Goal: Task Accomplishment & Management: Use online tool/utility

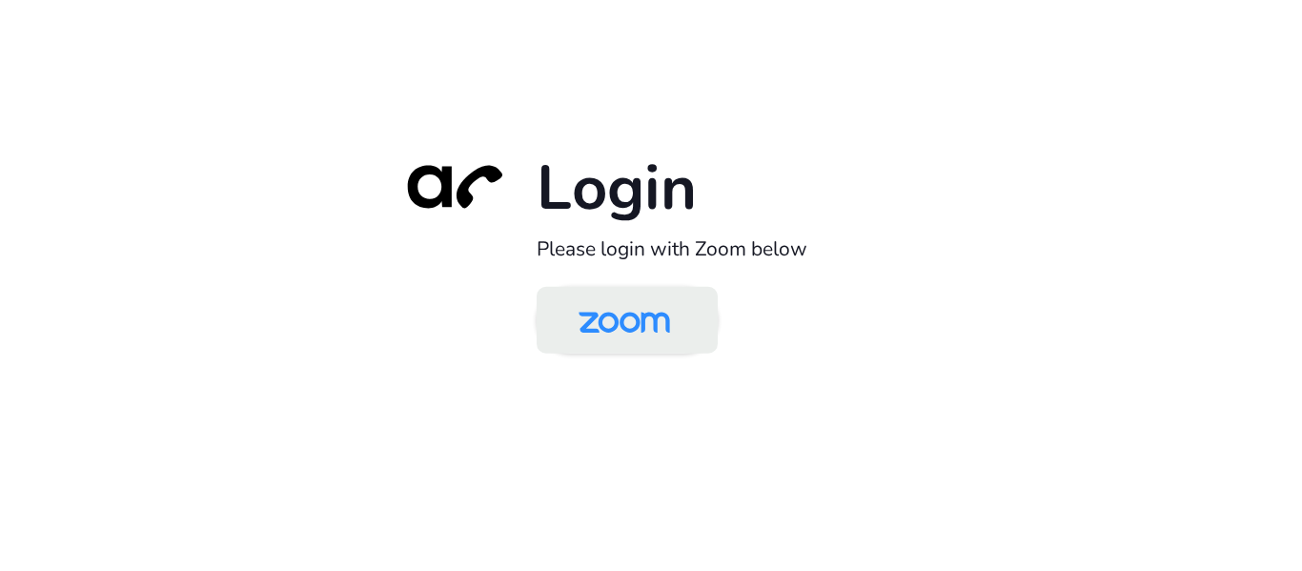
click at [628, 333] on img at bounding box center [623, 322] width 131 height 62
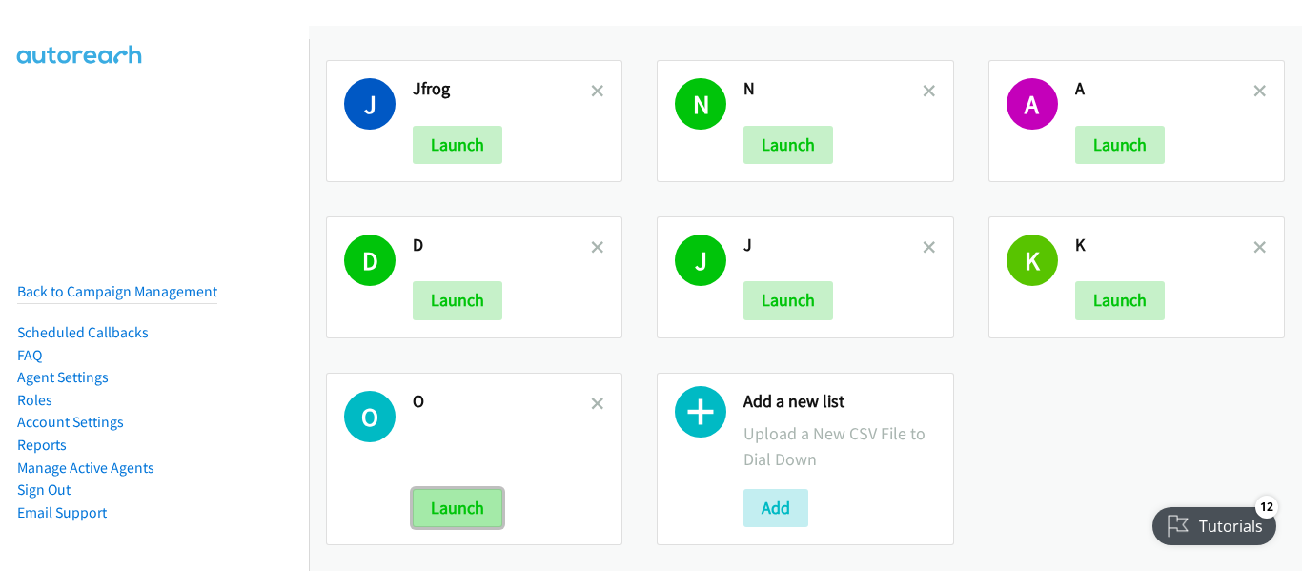
click at [466, 492] on button "Launch" at bounding box center [458, 508] width 90 height 38
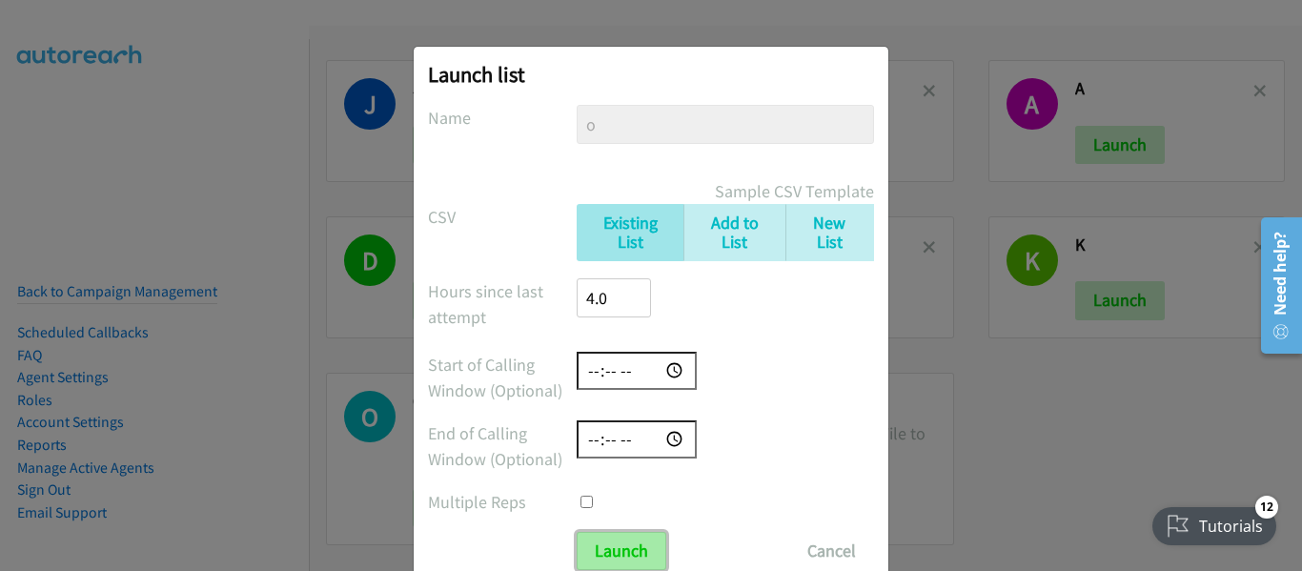
click at [631, 551] on input "Launch" at bounding box center [621, 551] width 90 height 38
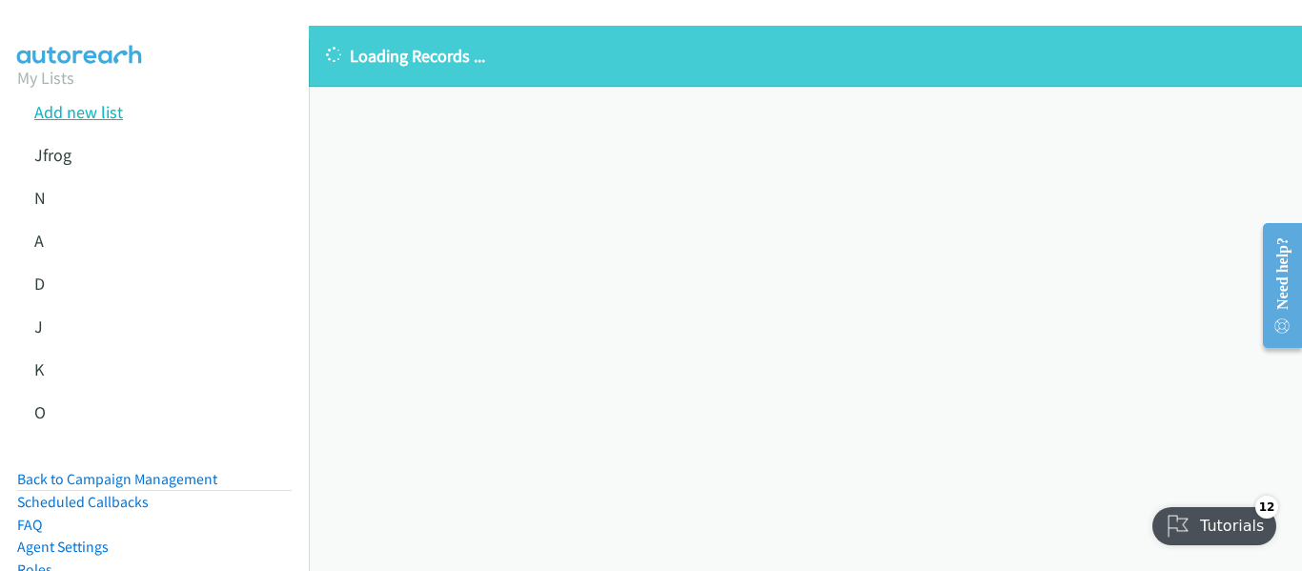
click at [87, 108] on link "Add new list" at bounding box center [78, 112] width 89 height 22
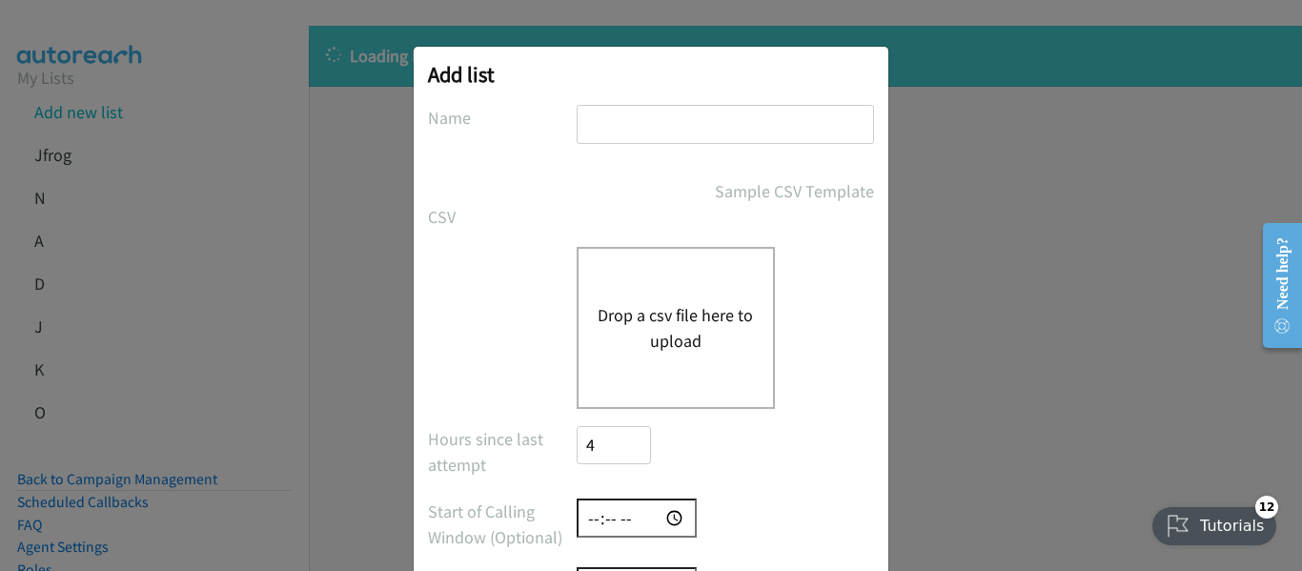
click at [655, 120] on input "text" at bounding box center [724, 124] width 297 height 39
type input "Forum"
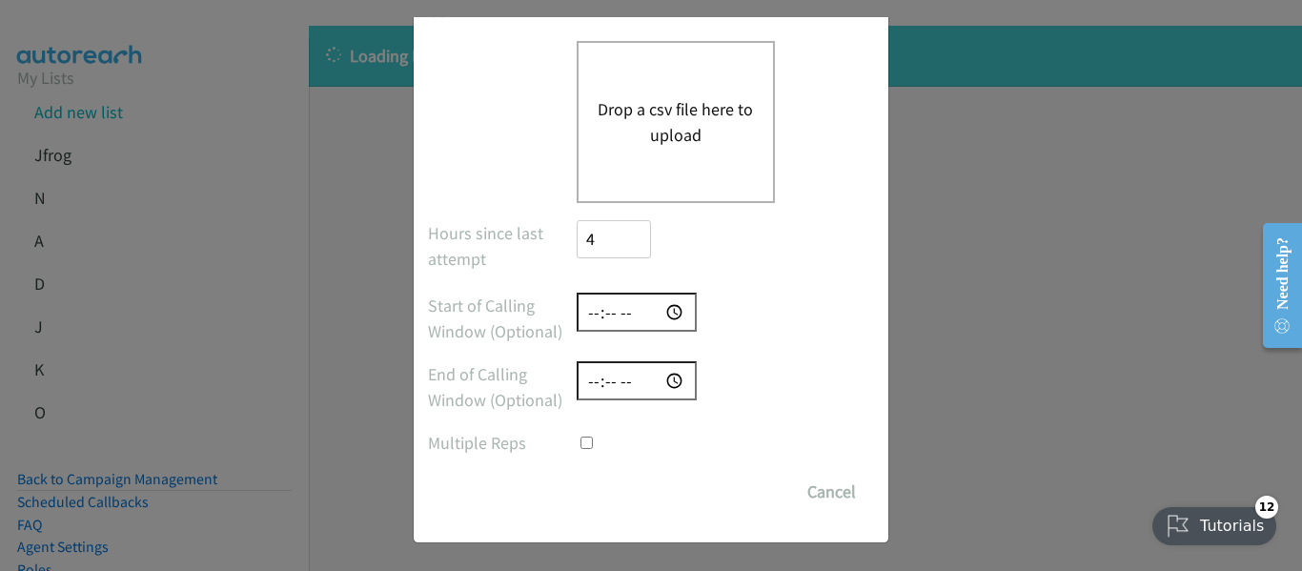
scroll to position [207, 0]
click at [684, 123] on button "Drop a csv file here to upload" at bounding box center [675, 120] width 156 height 51
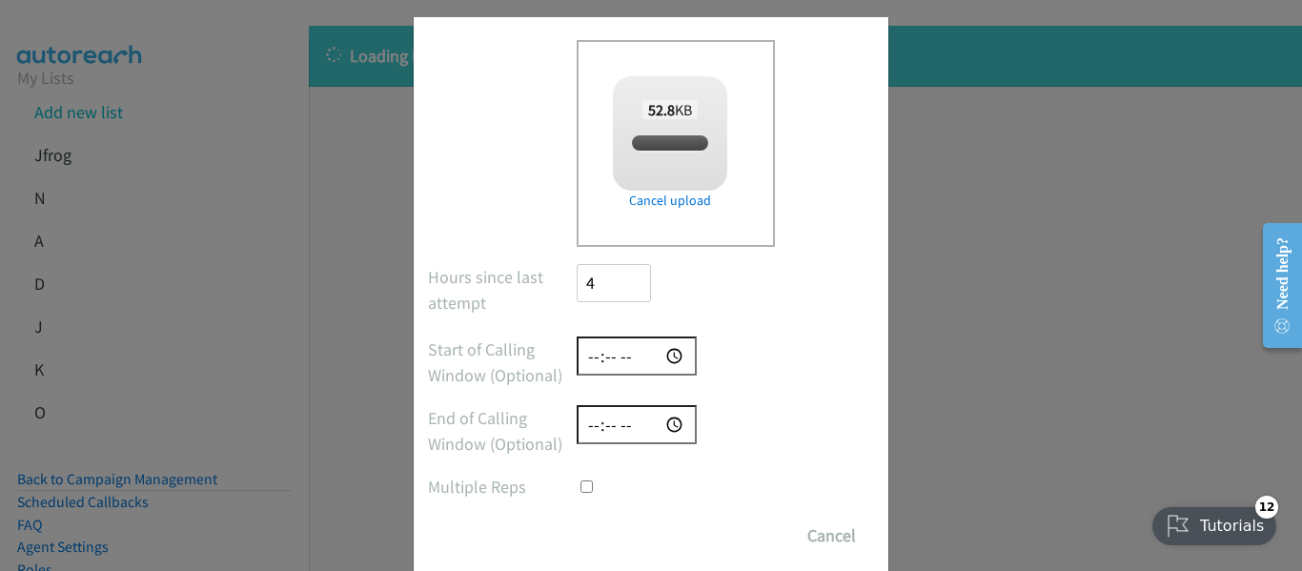
checkbox input "true"
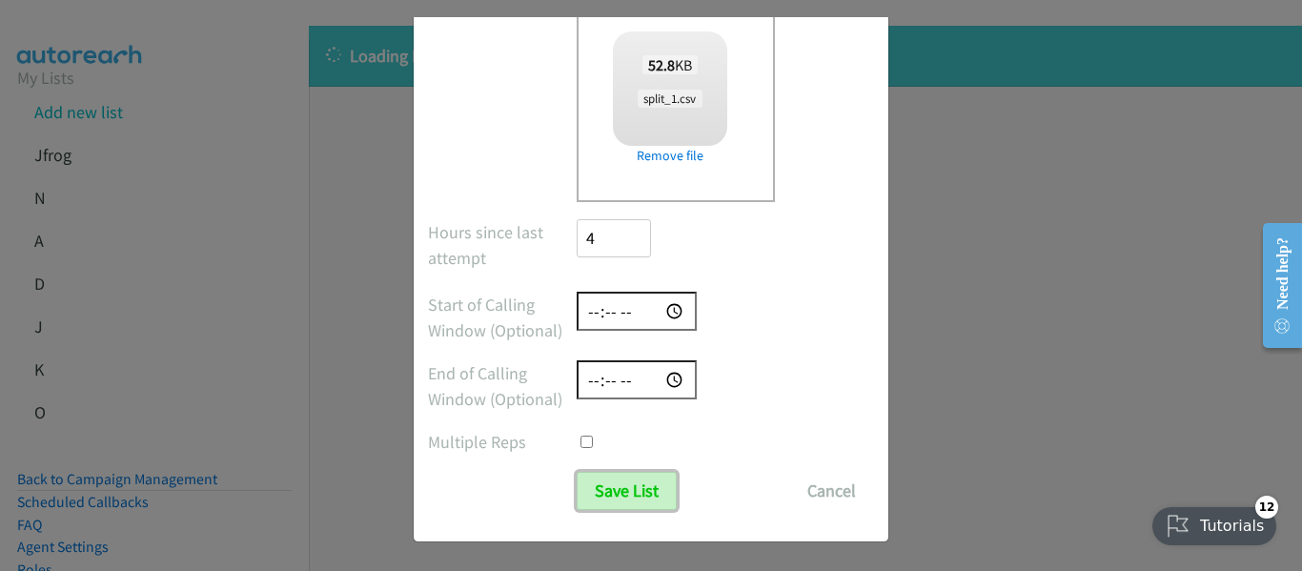
click at [596, 475] on input "Save List" at bounding box center [626, 491] width 100 height 38
